Goal: Information Seeking & Learning: Learn about a topic

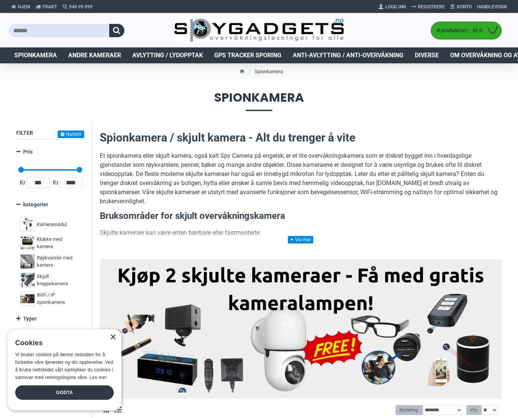
click at [114, 340] on div "×" at bounding box center [113, 338] width 6 height 6
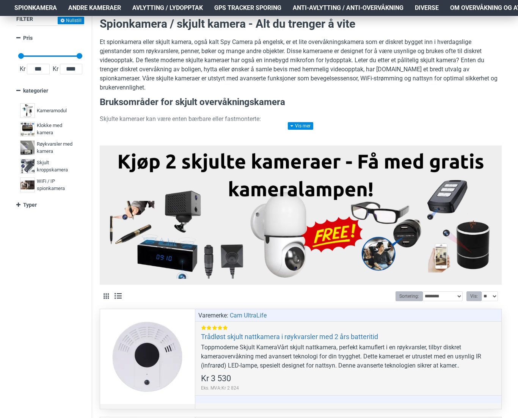
scroll to position [152, 0]
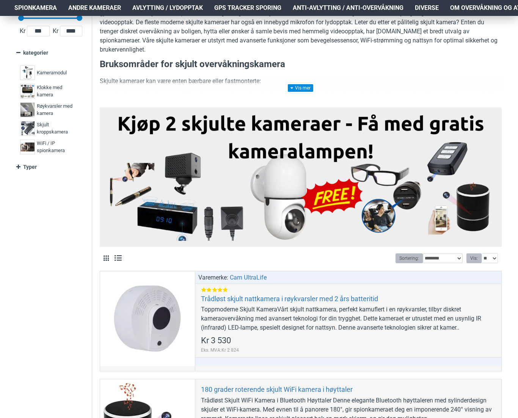
click at [445, 260] on select "**********" at bounding box center [443, 258] width 40 height 10
select select "**********"
click at [423, 253] on select "**********" at bounding box center [443, 258] width 40 height 10
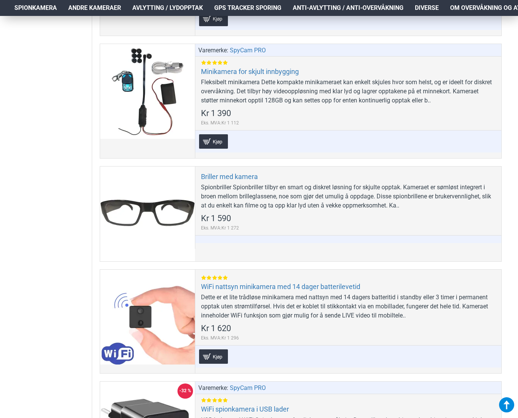
scroll to position [683, 0]
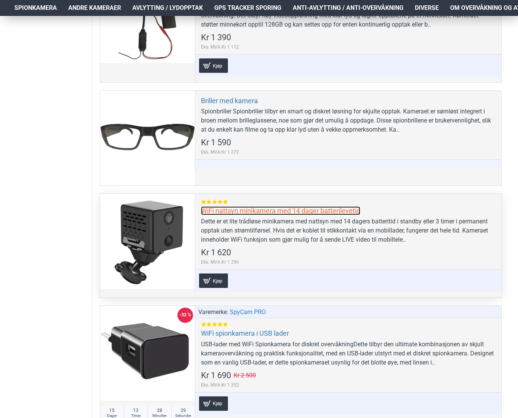
click at [258, 211] on link "WiFi nattsyn minikamera med 14 dager batterilevetid" at bounding box center [280, 210] width 159 height 9
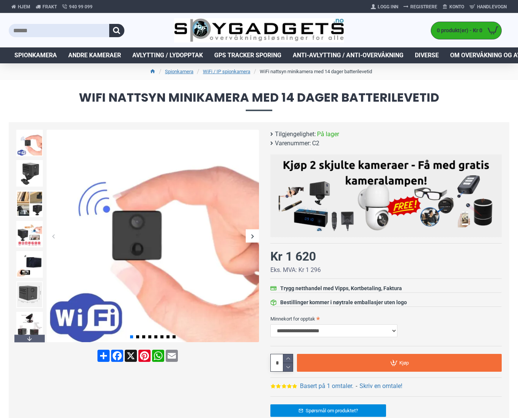
click at [248, 236] on div "Next slide" at bounding box center [252, 236] width 13 height 13
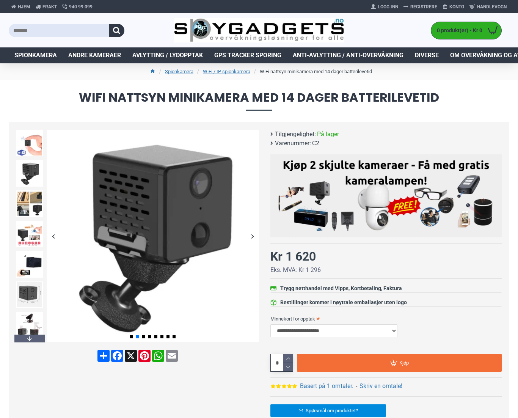
click at [250, 236] on div "Next slide" at bounding box center [252, 236] width 13 height 13
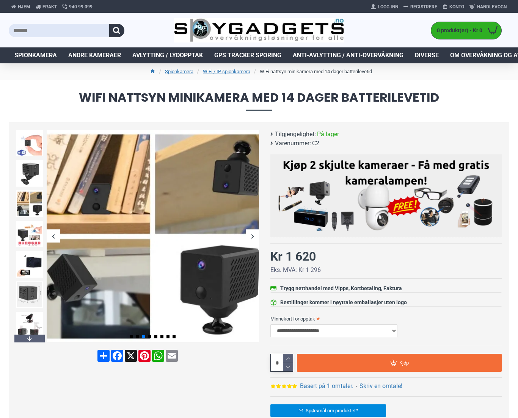
click at [250, 236] on div "Next slide" at bounding box center [252, 236] width 13 height 13
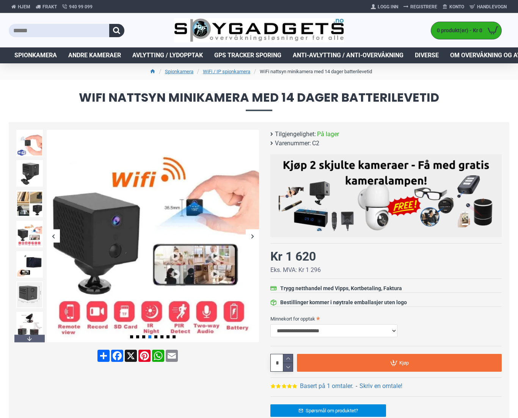
click at [250, 236] on div "Next slide" at bounding box center [252, 236] width 13 height 13
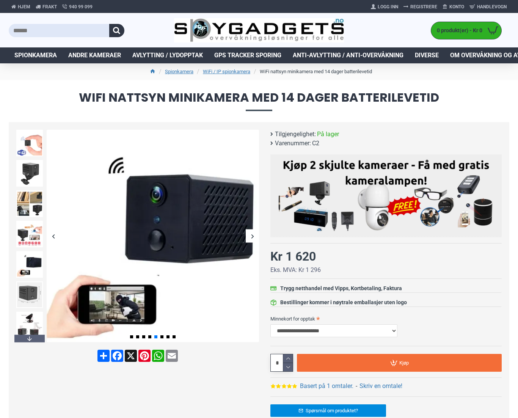
click at [250, 236] on div "Next slide" at bounding box center [252, 236] width 13 height 13
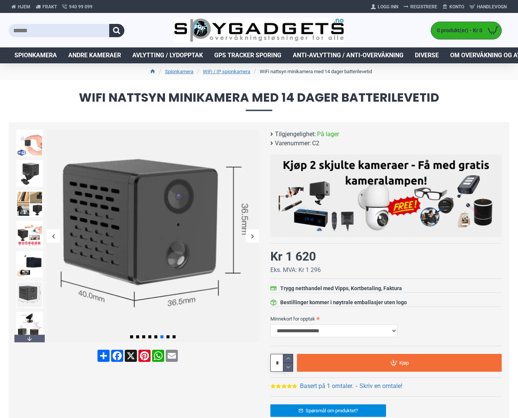
click at [250, 236] on div "Next slide" at bounding box center [252, 236] width 13 height 13
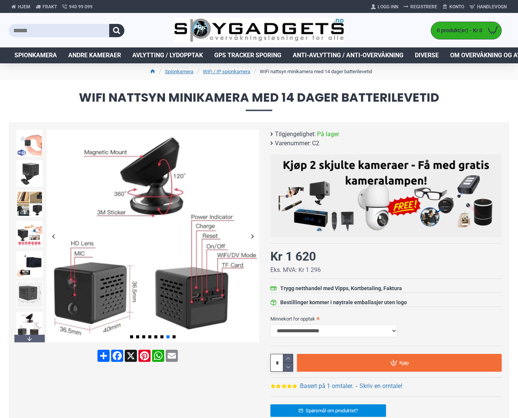
click at [250, 236] on div "Next slide" at bounding box center [252, 236] width 13 height 13
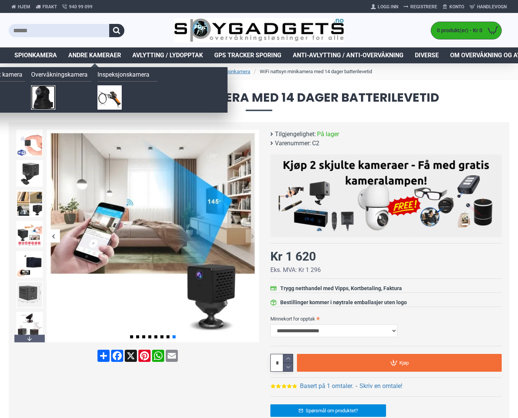
click at [46, 98] on img at bounding box center [43, 97] width 24 height 24
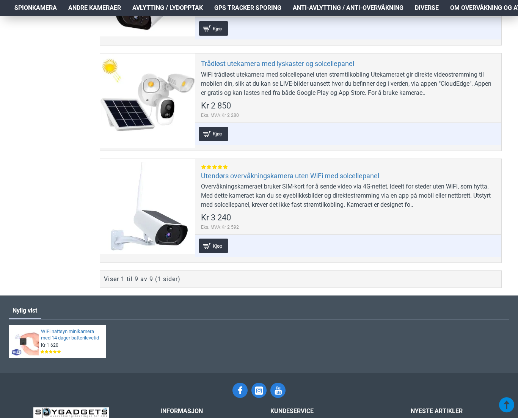
scroll to position [949, 0]
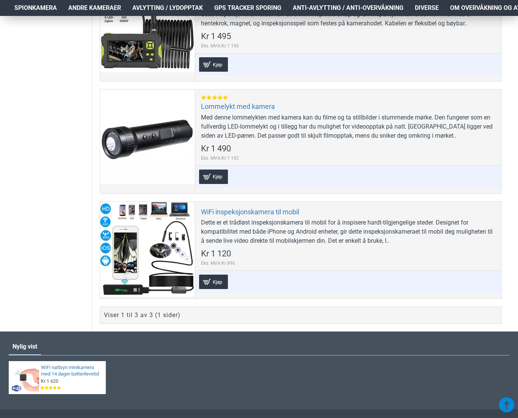
scroll to position [304, 0]
